Goal: Book appointment/travel/reservation

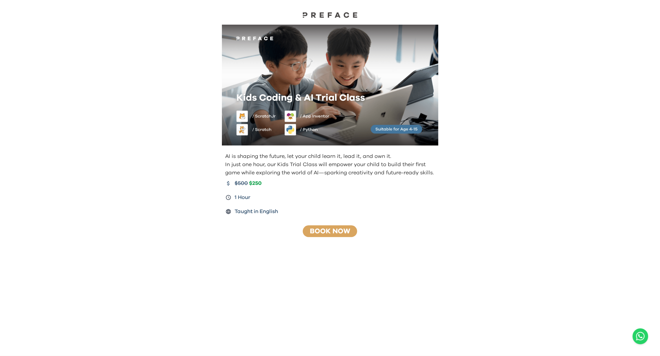
click at [333, 230] on link "Book Now" at bounding box center [330, 231] width 40 height 7
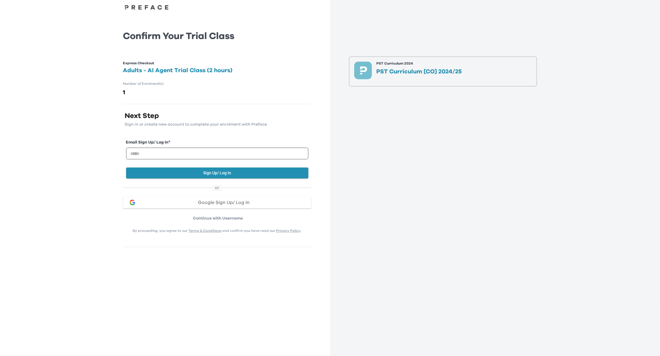
click at [187, 71] on h2 "Adults - AI Agent Trial Class (2 hours)" at bounding box center [217, 70] width 188 height 8
click at [415, 74] on p "PST Curriculum [CO] 2024/25" at bounding box center [418, 72] width 85 height 6
click at [417, 72] on p "PST Curriculum [CO] 2024/25" at bounding box center [418, 72] width 85 height 6
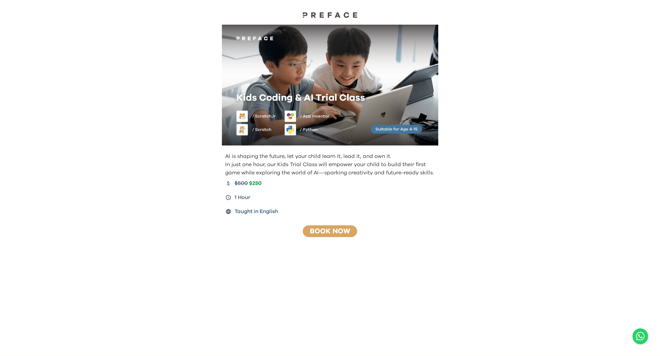
click at [324, 227] on div "Book Now" at bounding box center [330, 232] width 54 height 12
drag, startPoint x: 319, startPoint y: 232, endPoint x: 316, endPoint y: 233, distance: 3.3
click at [319, 232] on link "Book Now" at bounding box center [330, 231] width 40 height 7
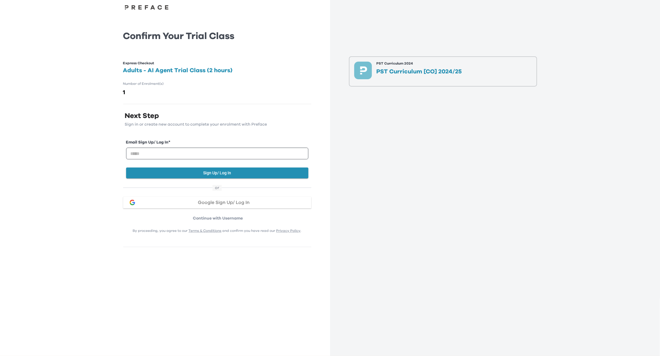
click at [170, 71] on h2 "Adults - AI Agent Trial Class (2 hours)" at bounding box center [217, 70] width 188 height 8
